Goal: Task Accomplishment & Management: Understand process/instructions

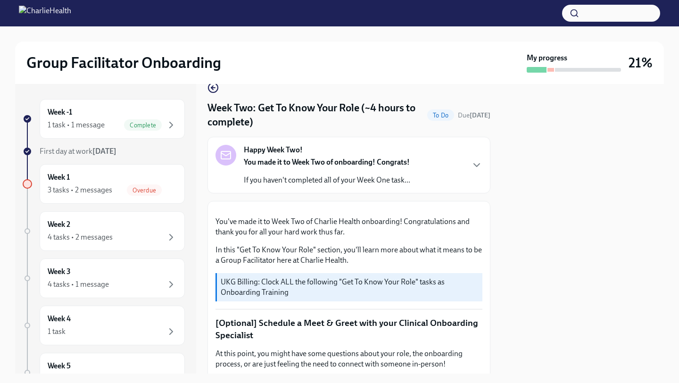
scroll to position [23, 0]
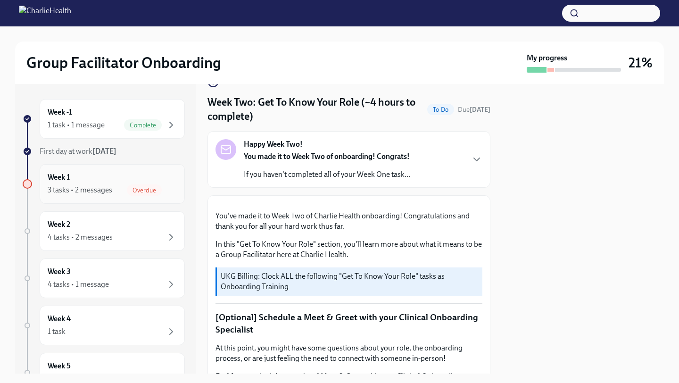
click at [91, 191] on div "3 tasks • 2 messages" at bounding box center [80, 190] width 65 height 10
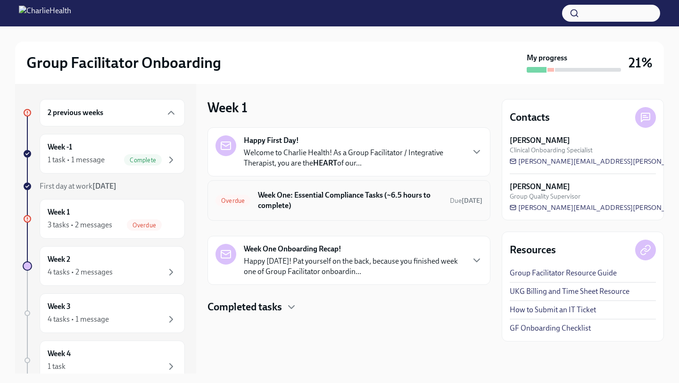
click at [333, 202] on h6 "Week One: Essential Compliance Tasks (~6.5 hours to complete)" at bounding box center [350, 200] width 184 height 21
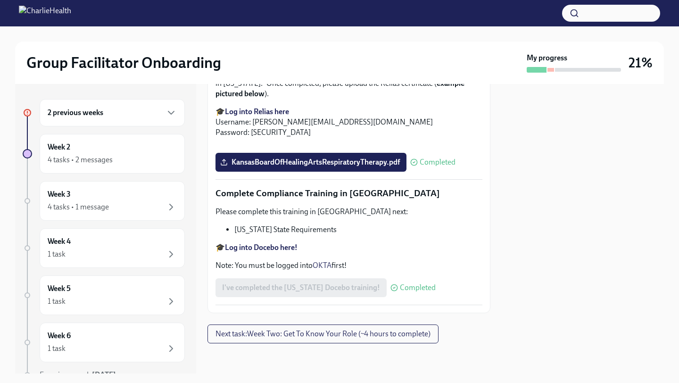
scroll to position [2050, 0]
click at [101, 196] on div "Week 3 4 tasks • 1 message" at bounding box center [112, 201] width 129 height 24
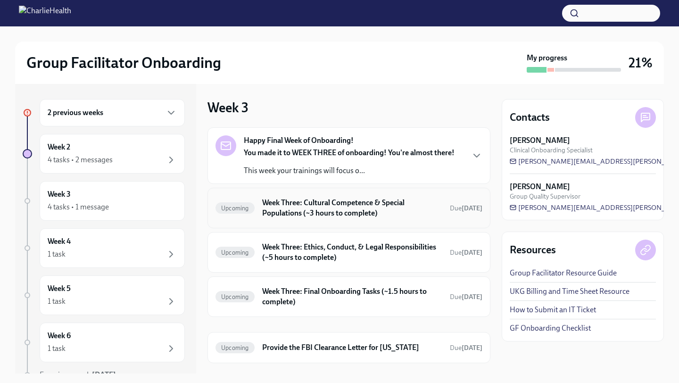
click at [319, 208] on h6 "Week Three: Cultural Competence & Special Populations (~3 hours to complete)" at bounding box center [352, 208] width 180 height 21
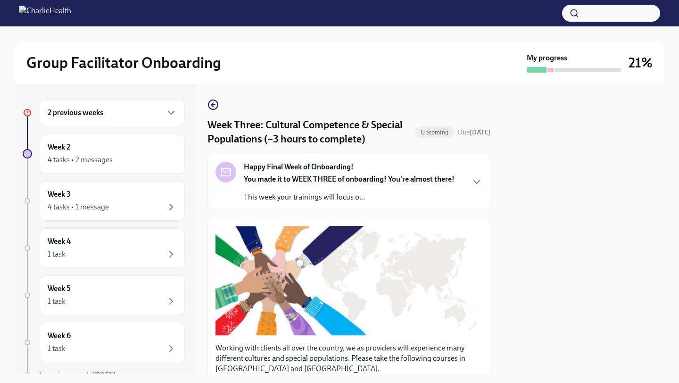
scroll to position [3, 0]
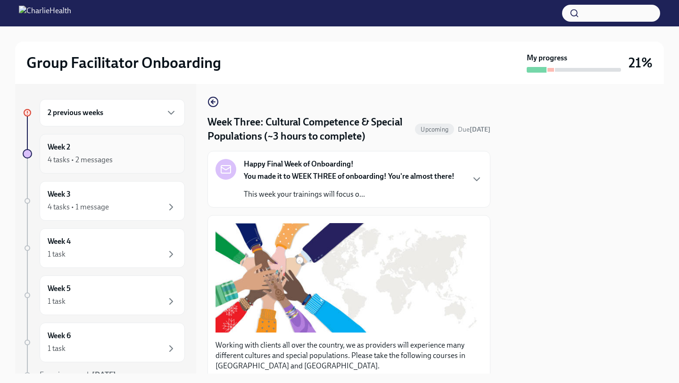
click at [132, 156] on div "4 tasks • 2 messages" at bounding box center [112, 159] width 129 height 11
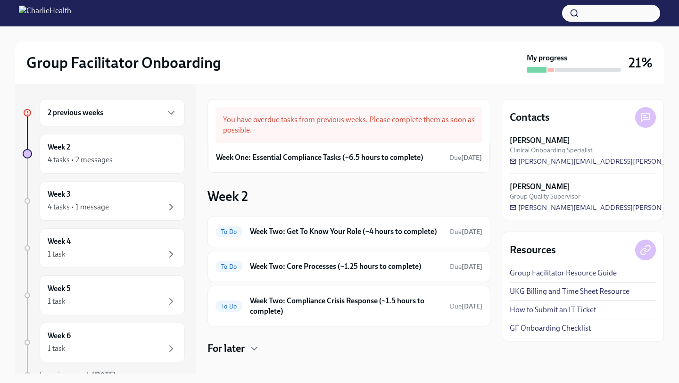
click at [111, 123] on div "2 previous weeks" at bounding box center [112, 112] width 145 height 27
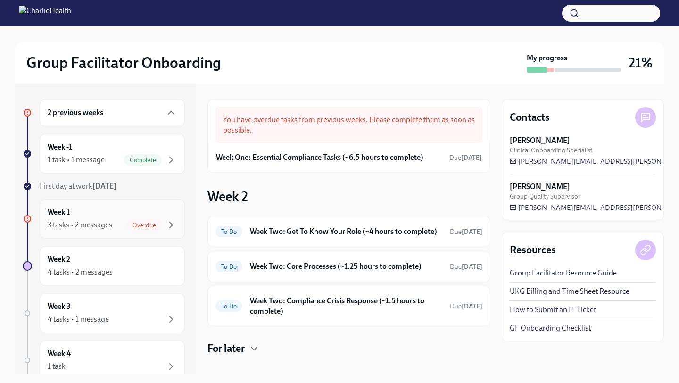
click at [123, 222] on div "3 tasks • 2 messages Overdue" at bounding box center [112, 224] width 129 height 11
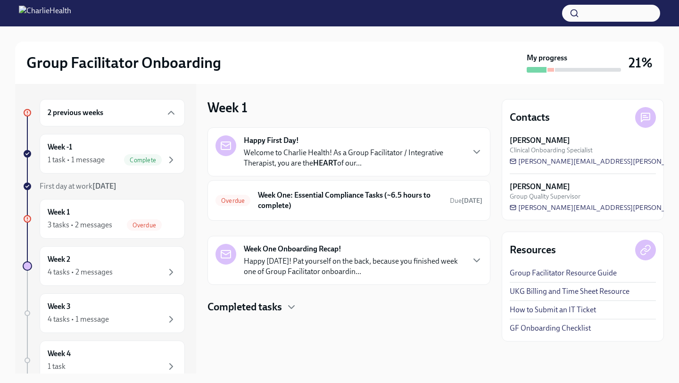
click at [279, 310] on h4 "Completed tasks" at bounding box center [245, 307] width 75 height 14
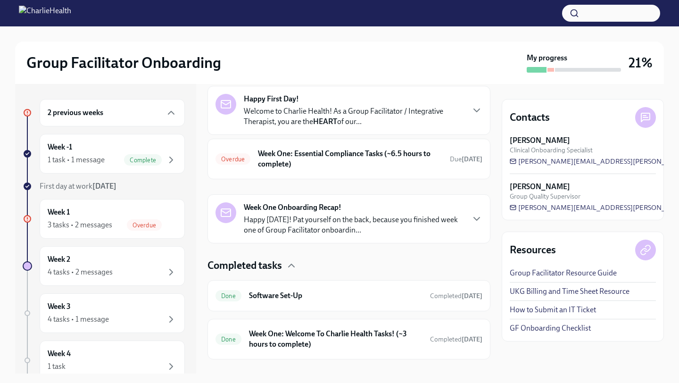
scroll to position [36, 0]
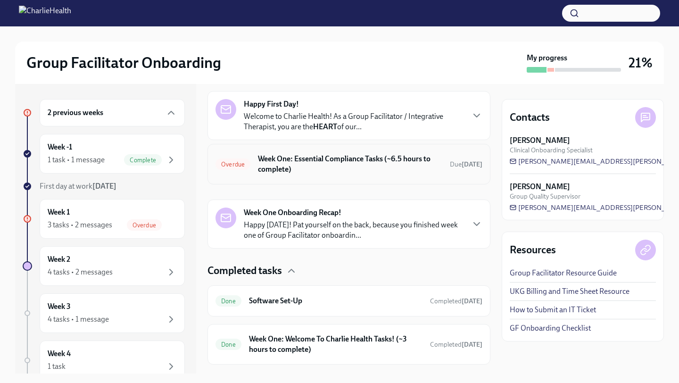
click at [285, 165] on h6 "Week One: Essential Compliance Tasks (~6.5 hours to complete)" at bounding box center [350, 164] width 184 height 21
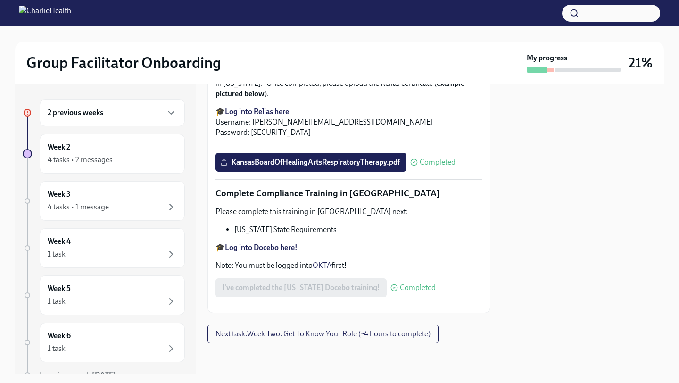
scroll to position [2050, 0]
click at [103, 203] on div "4 tasks • 1 message" at bounding box center [78, 207] width 61 height 10
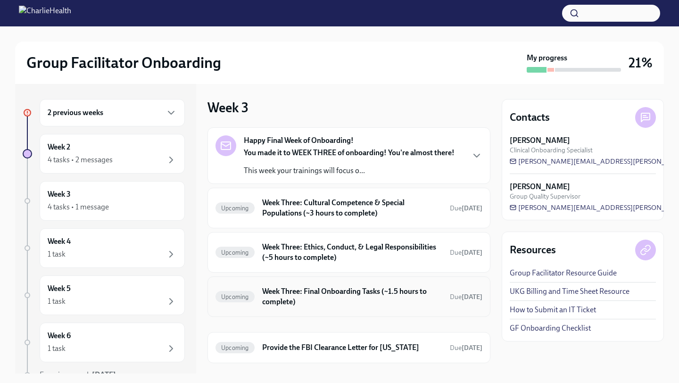
scroll to position [20, 0]
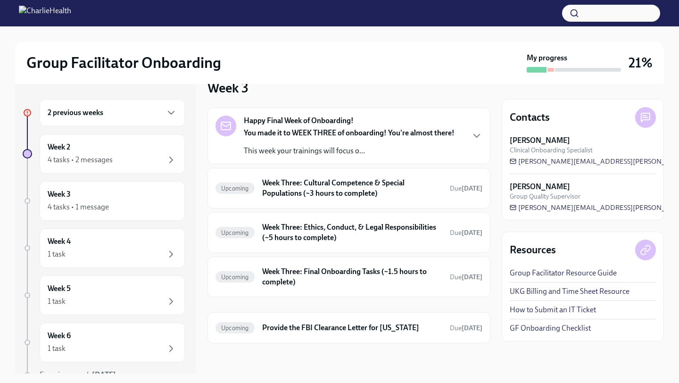
click at [359, 211] on div "Happy Final Week of Onboarding! You made it to WEEK THREE of onboarding! You're…" at bounding box center [349, 203] width 283 height 190
click at [315, 187] on h6 "Week Three: Cultural Competence & Special Populations (~3 hours to complete)" at bounding box center [352, 188] width 180 height 21
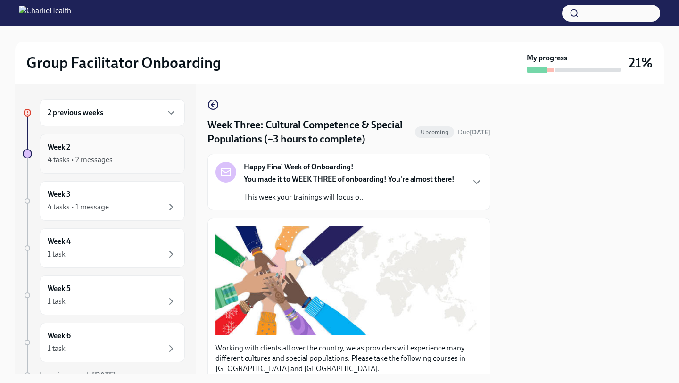
click at [172, 165] on icon "button" at bounding box center [171, 159] width 11 height 11
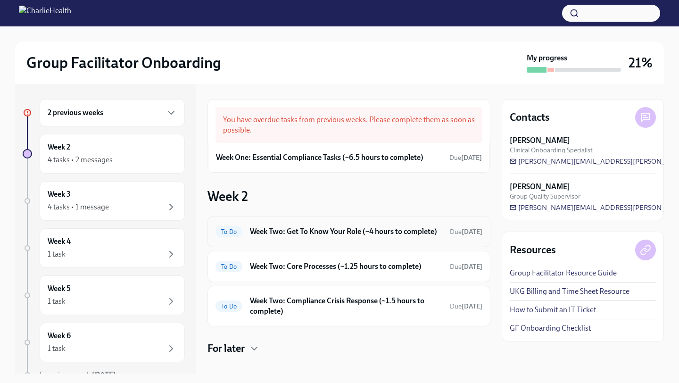
click at [332, 237] on h6 "Week Two: Get To Know Your Role (~4 hours to complete)" at bounding box center [346, 231] width 192 height 10
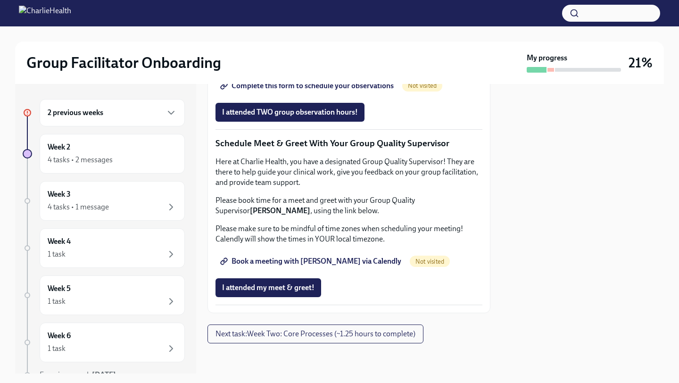
scroll to position [920, 0]
click at [290, 259] on span "Book a meeting with [PERSON_NAME] via Calendly" at bounding box center [311, 261] width 179 height 9
click at [330, 91] on span "Complete this form to schedule your observations" at bounding box center [308, 85] width 172 height 9
